Goal: Task Accomplishment & Management: Manage account settings

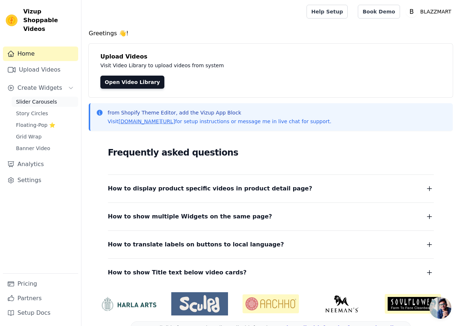
click at [46, 98] on span "Slider Carousels" at bounding box center [36, 101] width 41 height 7
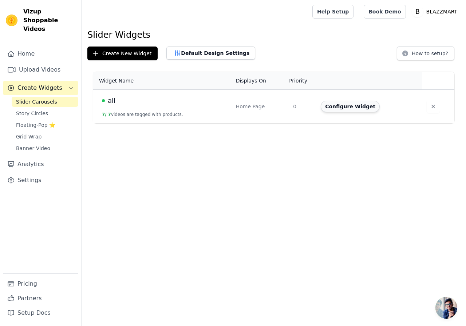
click at [347, 109] on button "Configure Widget" at bounding box center [350, 107] width 59 height 12
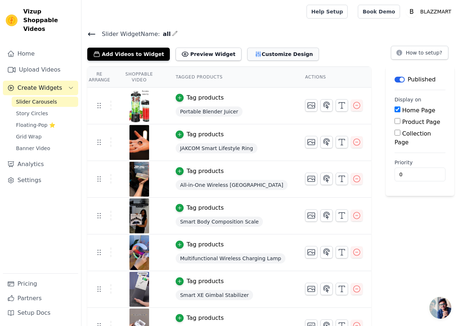
click at [250, 54] on button "Customize Design" at bounding box center [283, 54] width 72 height 13
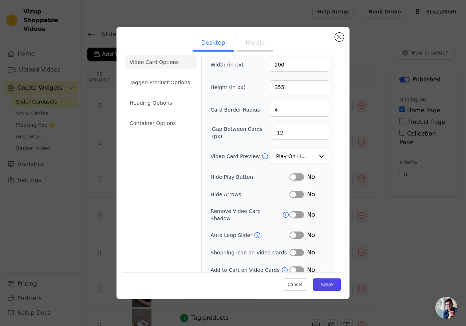
scroll to position [9, 0]
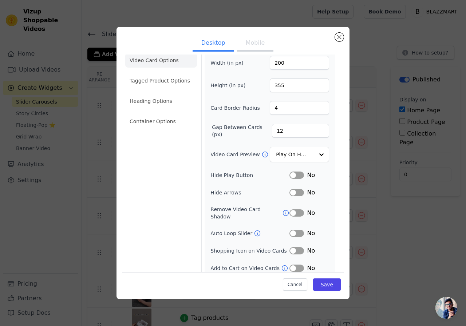
click at [254, 45] on button "Mobile" at bounding box center [255, 44] width 36 height 16
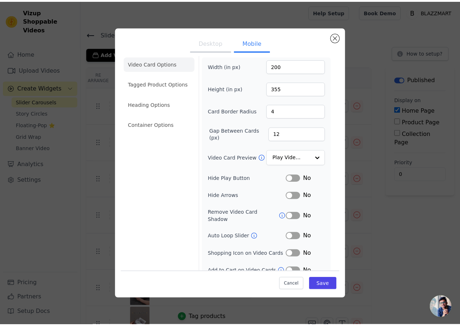
scroll to position [0, 0]
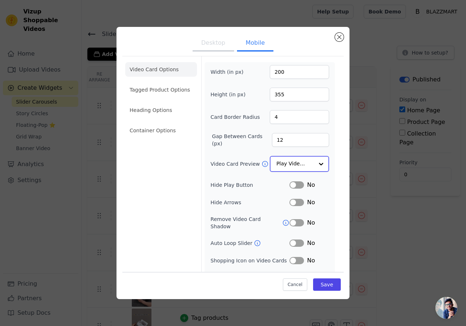
click at [281, 164] on input "Video Card Preview" at bounding box center [294, 164] width 37 height 15
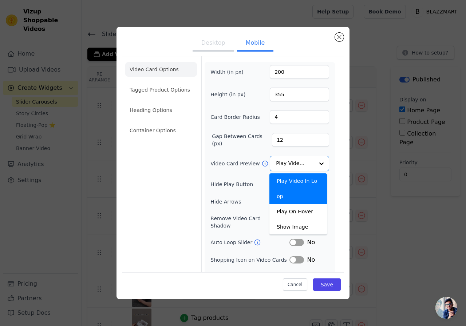
click at [256, 169] on div "Video Card Preview Play Video In Loop Play On Hover Show Image Option Play Vide…" at bounding box center [269, 163] width 119 height 15
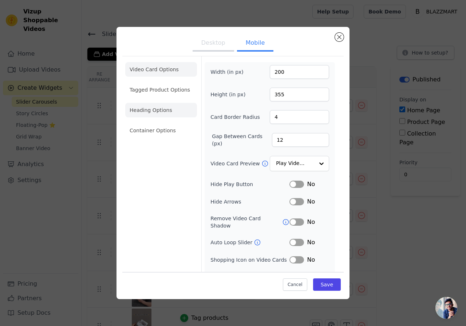
click at [154, 108] on li "Heading Options" at bounding box center [161, 110] width 72 height 15
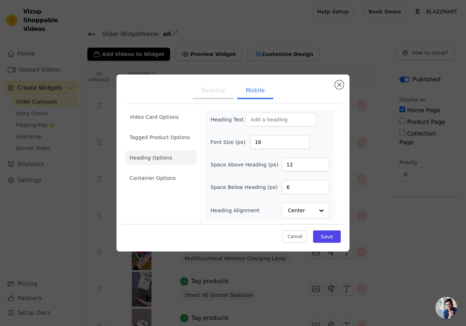
click at [152, 145] on ul "Video Card Options Tagged Product Options Heading Options Container Options" at bounding box center [161, 148] width 72 height 82
click at [160, 137] on li "Tagged Product Options" at bounding box center [161, 137] width 72 height 15
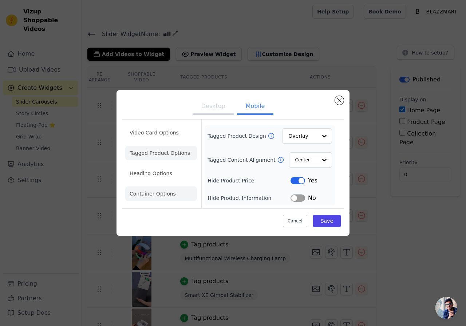
click at [161, 192] on li "Container Options" at bounding box center [161, 194] width 72 height 15
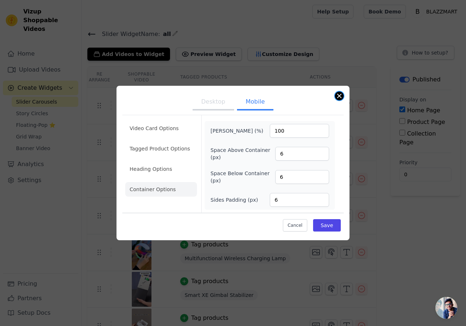
click at [341, 98] on button "Close modal" at bounding box center [339, 96] width 9 height 9
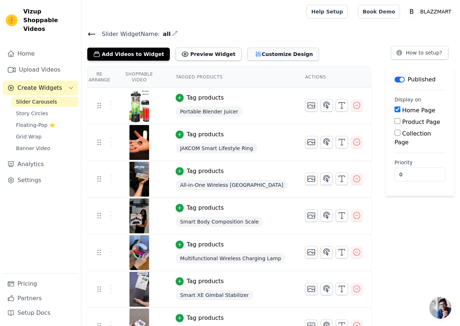
click at [271, 48] on button "Customize Design" at bounding box center [283, 54] width 72 height 13
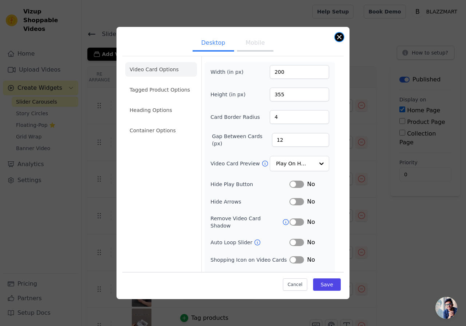
click at [337, 37] on button "Close modal" at bounding box center [339, 37] width 9 height 9
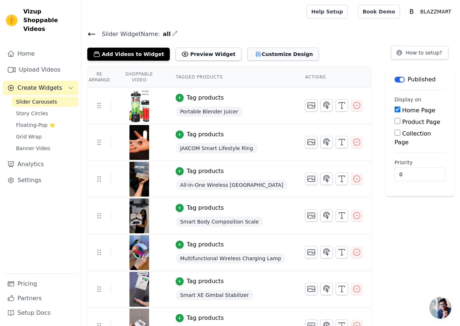
click at [259, 50] on button "Customize Design" at bounding box center [283, 54] width 72 height 13
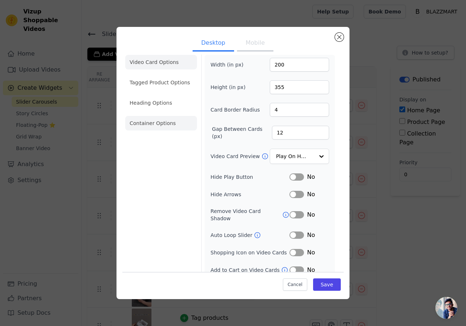
scroll to position [9, 0]
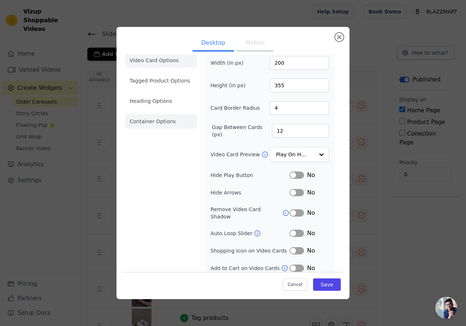
click at [150, 121] on li "Container Options" at bounding box center [161, 121] width 72 height 15
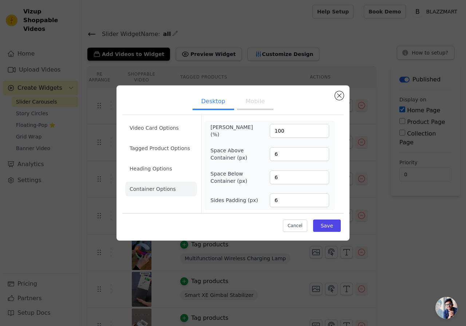
scroll to position [0, 0]
drag, startPoint x: 164, startPoint y: 127, endPoint x: 163, endPoint y: 135, distance: 7.7
click at [164, 128] on li "Video Card Options" at bounding box center [161, 128] width 72 height 15
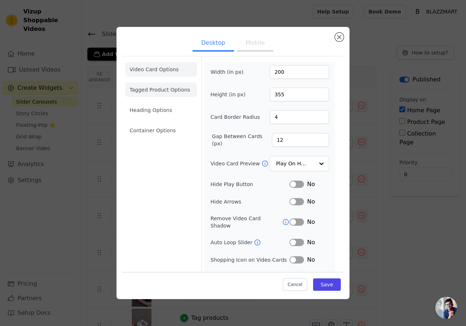
click at [171, 84] on li "Tagged Product Options" at bounding box center [161, 90] width 72 height 15
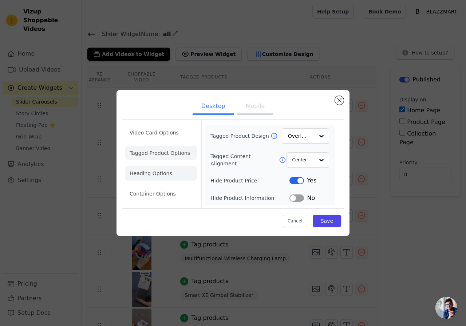
click at [173, 168] on li "Heading Options" at bounding box center [161, 173] width 72 height 15
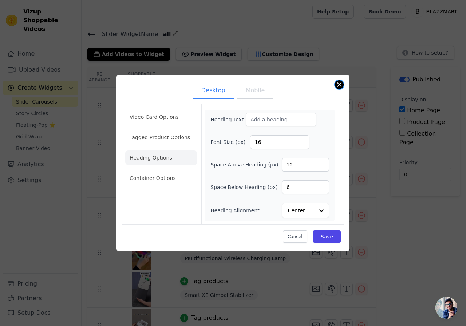
click at [340, 87] on button "Close modal" at bounding box center [339, 84] width 9 height 9
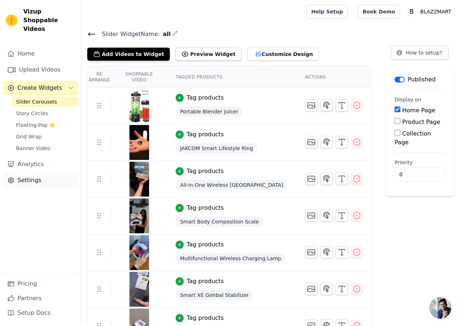
click at [36, 174] on link "Settings" at bounding box center [40, 180] width 75 height 15
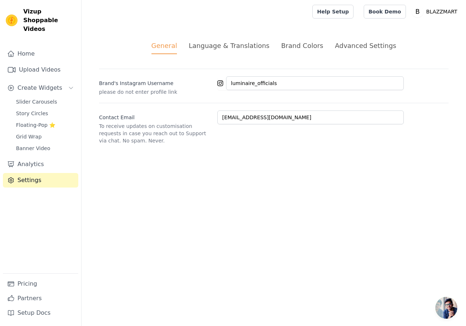
click at [285, 45] on div "Brand Colors" at bounding box center [302, 46] width 42 height 10
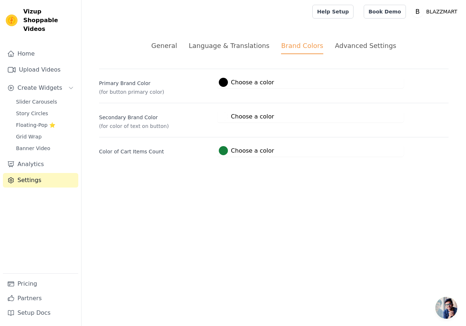
click at [221, 121] on button "#ffffff Choose a color #ffffff 1 hex change to rgb" at bounding box center [246, 117] width 58 height 12
click at [224, 114] on div at bounding box center [223, 116] width 9 height 9
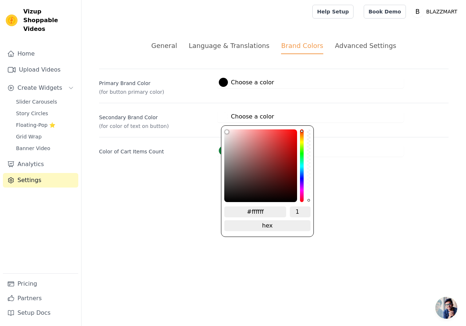
click at [305, 174] on div "#ffffff 1 hex change to rgb" at bounding box center [267, 182] width 92 height 112
type input "#6e0000"
click at [297, 170] on div "color picker" at bounding box center [260, 166] width 73 height 73
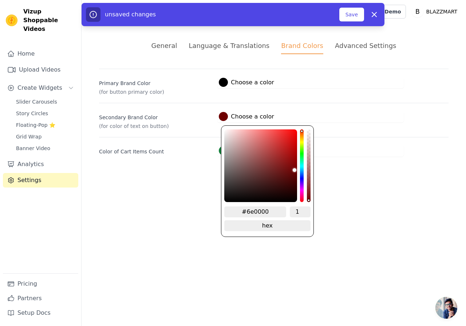
type input "#00346e"
drag, startPoint x: 301, startPoint y: 171, endPoint x: 302, endPoint y: 177, distance: 5.5
click at [302, 172] on div "hue channel" at bounding box center [302, 166] width 4 height 73
type input "#00326e"
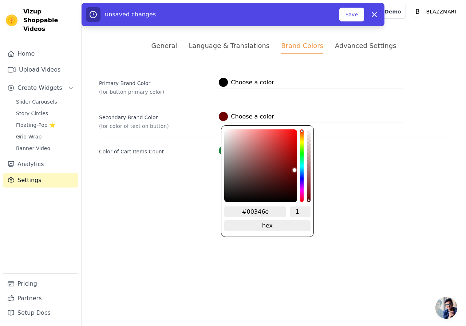
type input "#00326e"
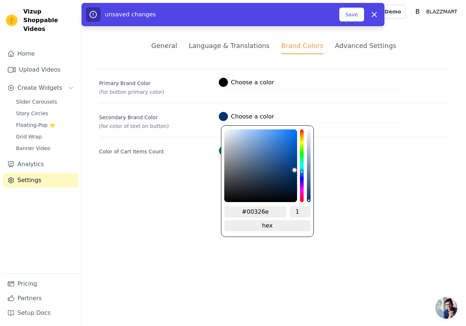
type input "#00026e"
click at [302, 177] on div "hue channel" at bounding box center [302, 166] width 4 height 73
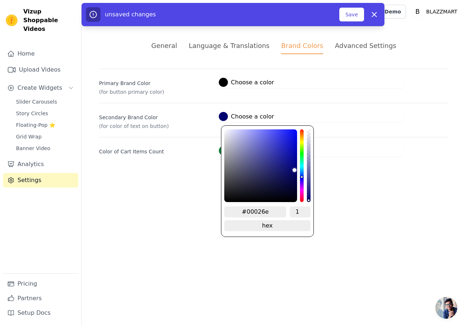
type input "#0f1189"
type input "#111389"
type input "#14168c"
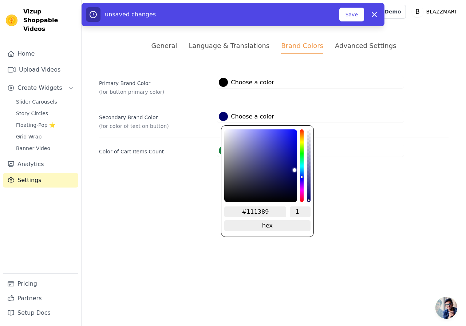
type input "#14168c"
type input "#1b1d92"
type input "#25279b"
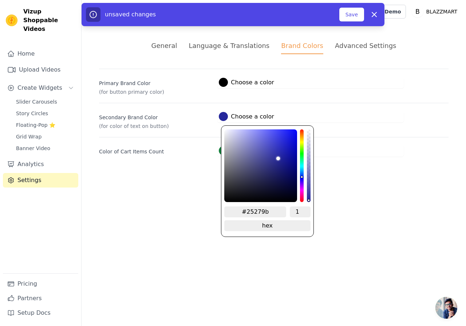
type input "#3436a3"
type input "#3a3ca5"
type input "#3c3ea6"
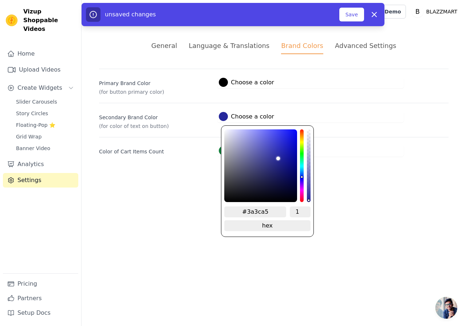
type input "#3c3ea6"
type input "#3d3fa6"
type input "#4042a9"
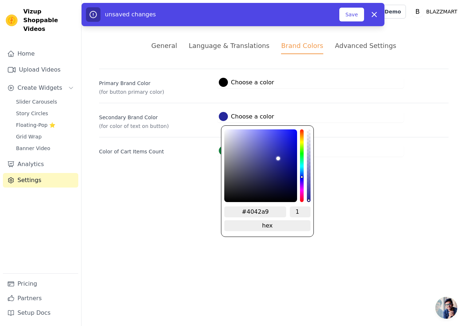
type input "#4546ad"
type input "#4849ae"
type input "#4a4cb1"
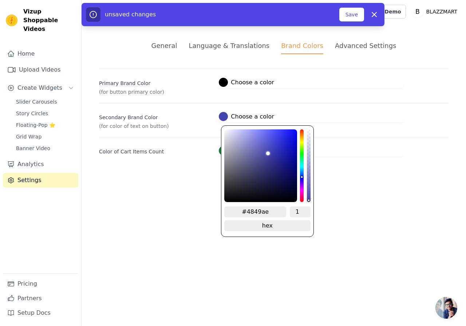
type input "#4a4cb1"
type input "#4f51b3"
type input "#5355b6"
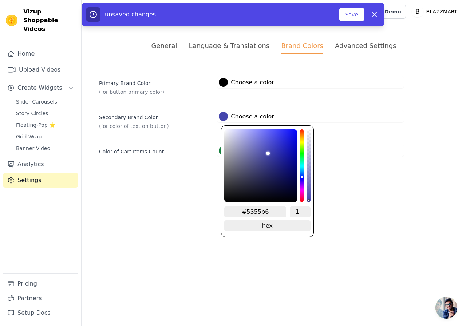
type input "#5455b7"
type input "#5557b7"
type input "#5658b7"
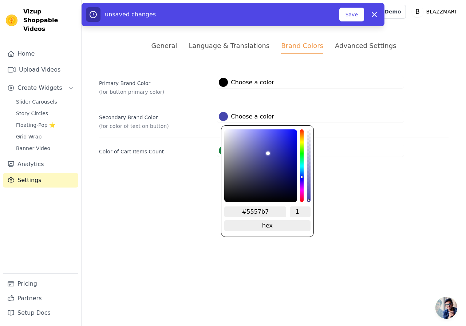
type input "#5658b7"
type input "#5759b7"
type input "#585ab7"
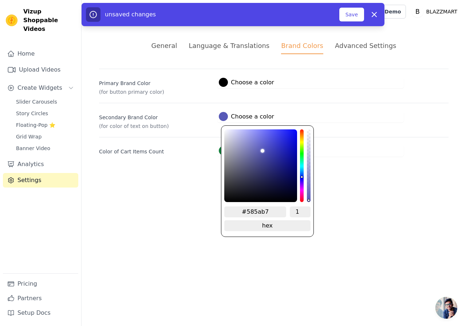
type input "#5a5bb8"
type input "#5d5fba"
type input "#5f60bb"
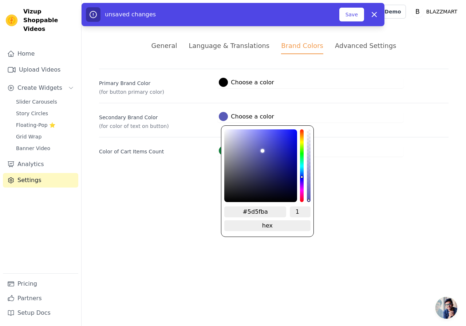
type input "#5f60bb"
type input "#6061bb"
type input "#6264bc"
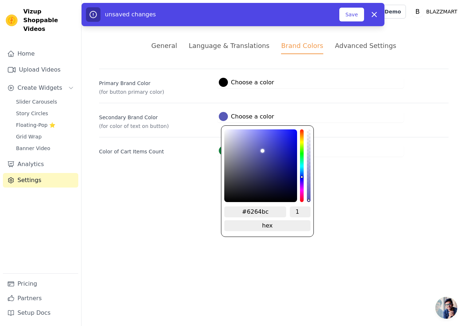
type input "#6365bc"
type input "#6465bd"
type input "#6567bf"
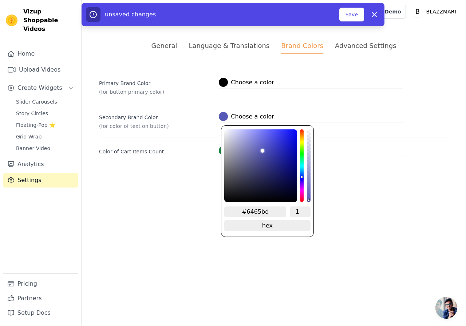
type input "#6567bf"
type input "#6869c1"
type input "#686ac2"
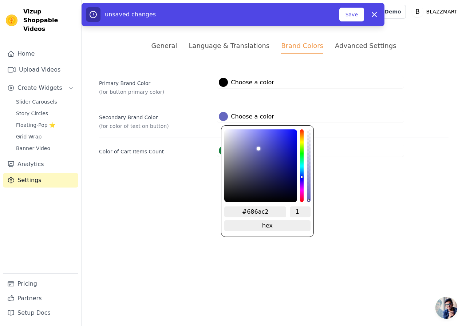
type input "#6d6fc8"
type input "#6e6fc9"
type input "#6f71cb"
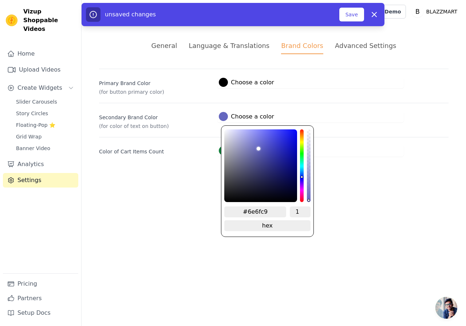
type input "#6f71cb"
type input "#7071cd"
type input "#7172ce"
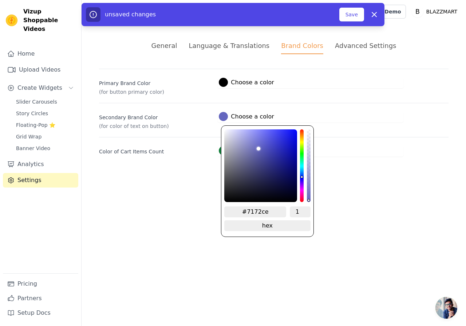
type input "#7173cf"
type input "#7274d0"
type input "#7374d2"
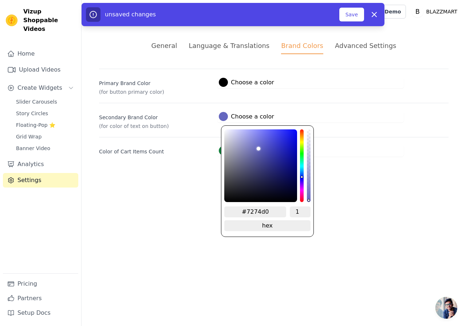
type input "#7374d2"
drag, startPoint x: 289, startPoint y: 162, endPoint x: 257, endPoint y: 142, distance: 37.8
click at [257, 142] on div "color picker" at bounding box center [260, 166] width 73 height 73
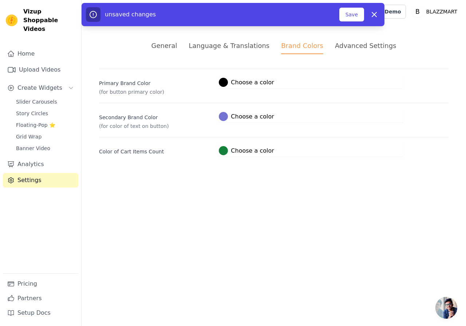
click at [344, 136] on div "Primary Brand Color (for button primary color) #000000 Choose a color #000000 1…" at bounding box center [273, 113] width 349 height 88
